Goal: Navigation & Orientation: Find specific page/section

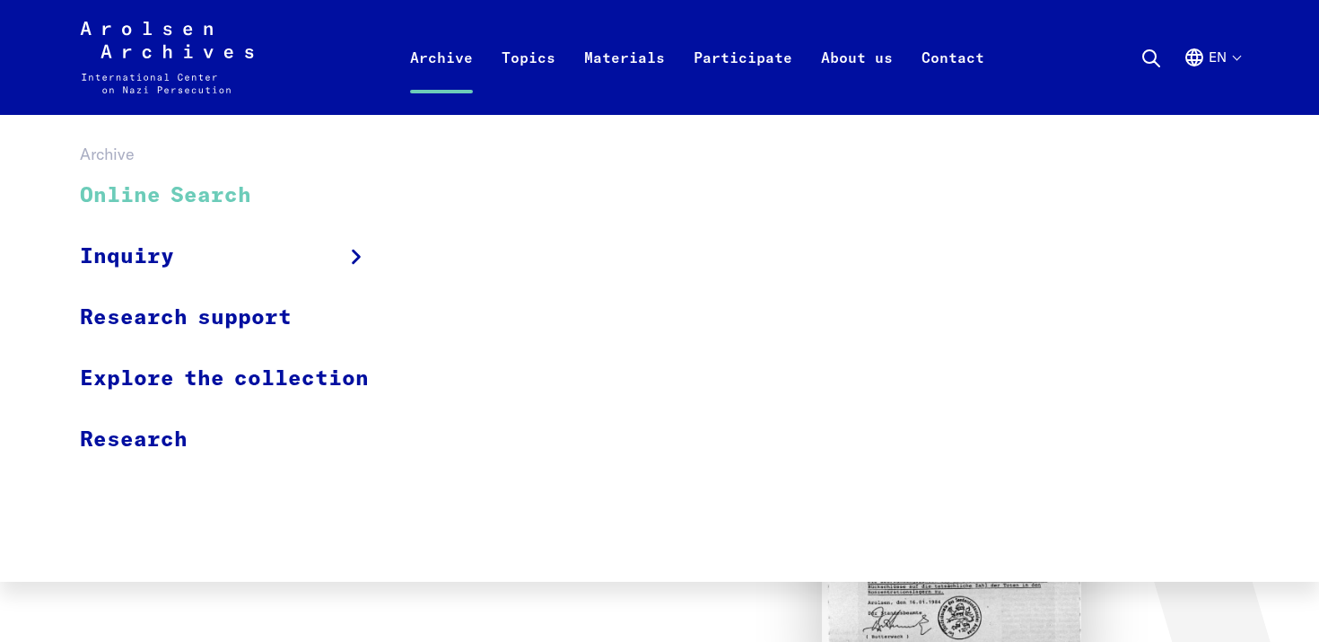
click at [292, 202] on link "Online Search" at bounding box center [236, 196] width 312 height 60
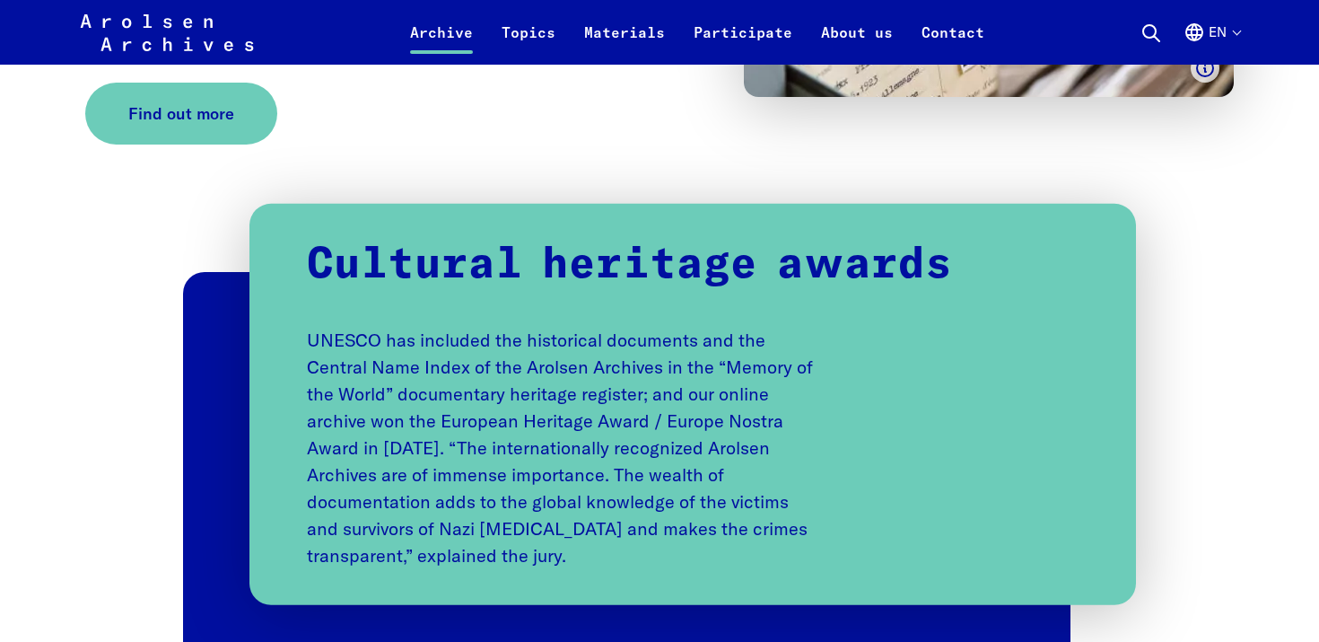
scroll to position [4251, 0]
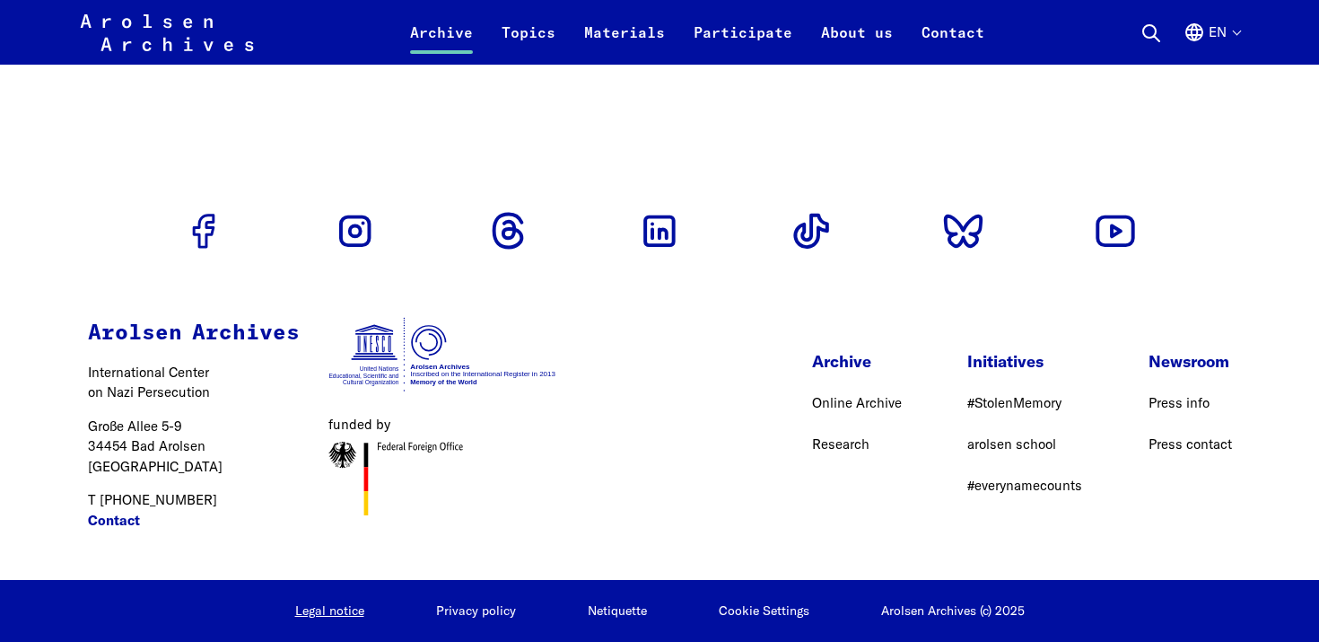
click at [328, 617] on link "Legal notice" at bounding box center [329, 610] width 69 height 16
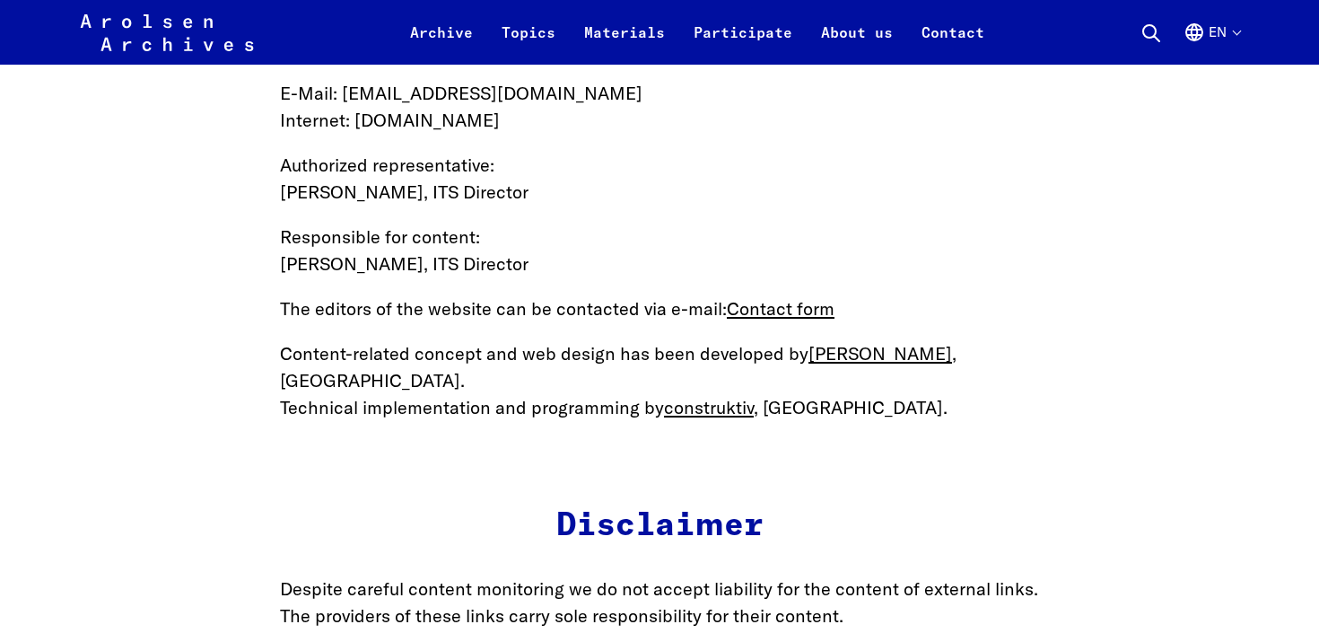
scroll to position [552, 0]
